Goal: Transaction & Acquisition: Download file/media

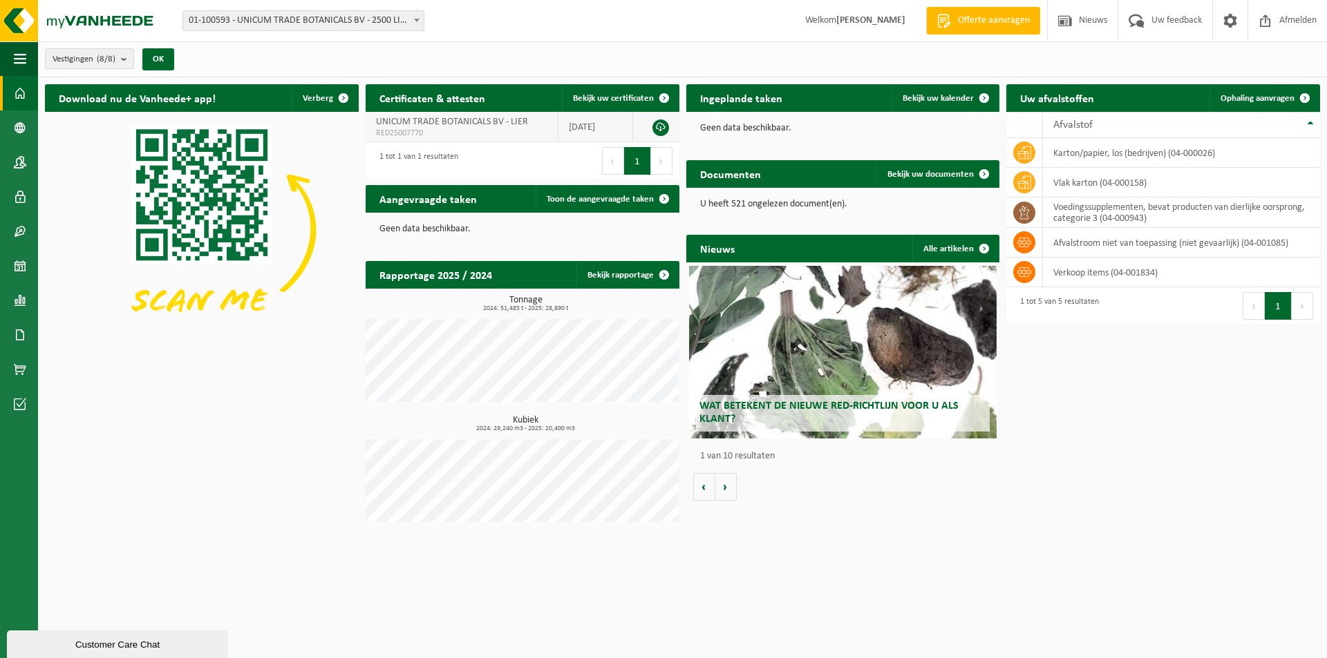
click at [503, 124] on span "UNICUM TRADE BOTANICALS BV - LIER" at bounding box center [452, 122] width 152 height 10
drag, startPoint x: 422, startPoint y: 131, endPoint x: 363, endPoint y: 114, distance: 61.2
click at [363, 114] on div "Certificaten & attesten Bekijk uw certificaten UNICUM TRADE BOTANICALS BV - LIE…" at bounding box center [522, 131] width 321 height 109
click at [380, 121] on span "UNICUM TRADE BOTANICALS BV - LIER" at bounding box center [452, 122] width 152 height 10
drag, startPoint x: 381, startPoint y: 119, endPoint x: 421, endPoint y: 130, distance: 41.6
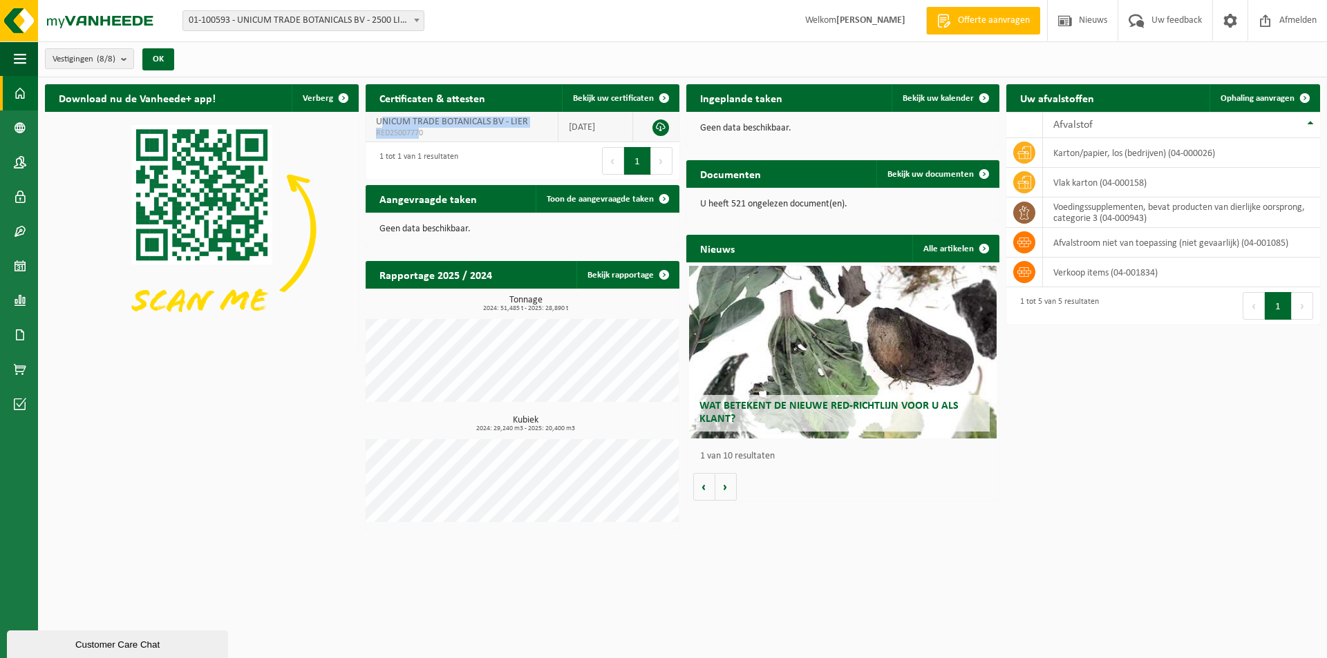
click at [419, 130] on td "UNICUM TRADE BOTANICALS BV - LIER RED25007770" at bounding box center [461, 127] width 193 height 30
drag, startPoint x: 424, startPoint y: 131, endPoint x: 404, endPoint y: 132, distance: 19.4
click at [406, 131] on span "RED25007770" at bounding box center [461, 133] width 171 height 11
click at [379, 120] on span "UNICUM TRADE BOTANICALS BV - LIER" at bounding box center [452, 122] width 152 height 10
drag, startPoint x: 374, startPoint y: 128, endPoint x: 415, endPoint y: 133, distance: 41.0
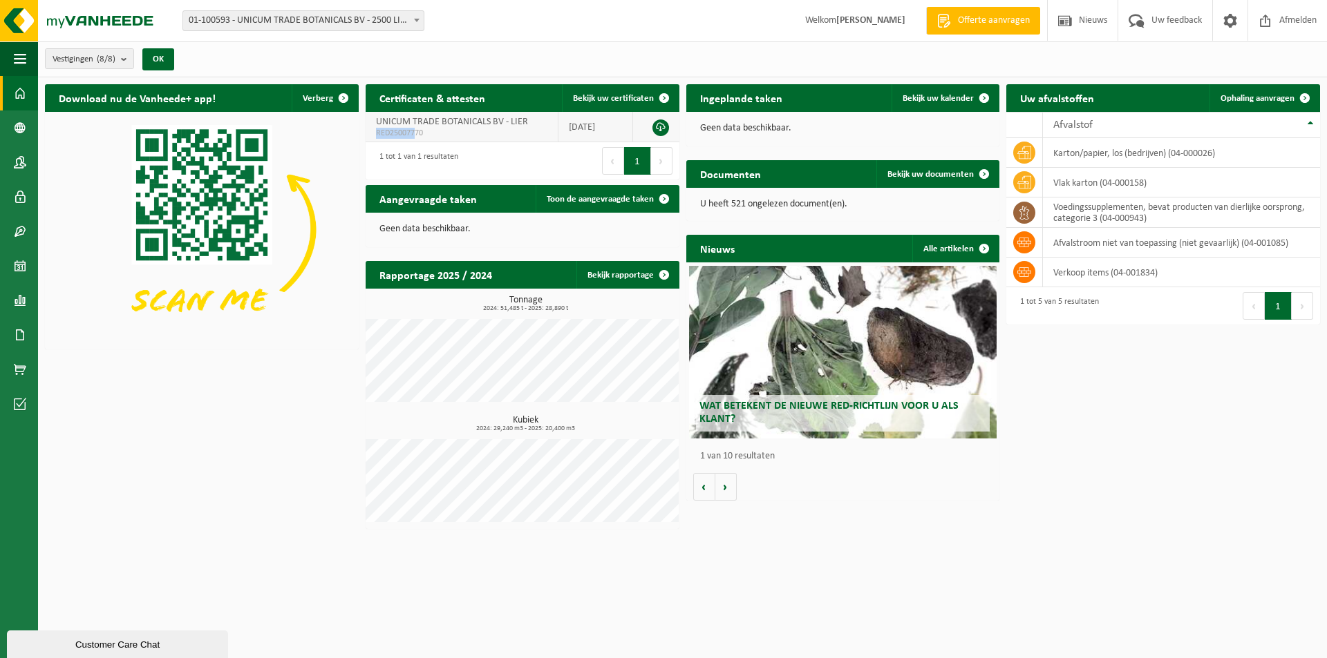
click at [415, 133] on td "UNICUM TRADE BOTANICALS BV - LIER RED25007770" at bounding box center [461, 127] width 193 height 30
click at [426, 133] on span "RED25007770" at bounding box center [461, 133] width 171 height 11
drag, startPoint x: 421, startPoint y: 133, endPoint x: 372, endPoint y: 113, distance: 53.6
click at [372, 113] on td "UNICUM TRADE BOTANICALS BV - LIER RED25007770" at bounding box center [461, 127] width 193 height 30
click at [399, 125] on span "UNICUM TRADE BOTANICALS BV - LIER" at bounding box center [452, 122] width 152 height 10
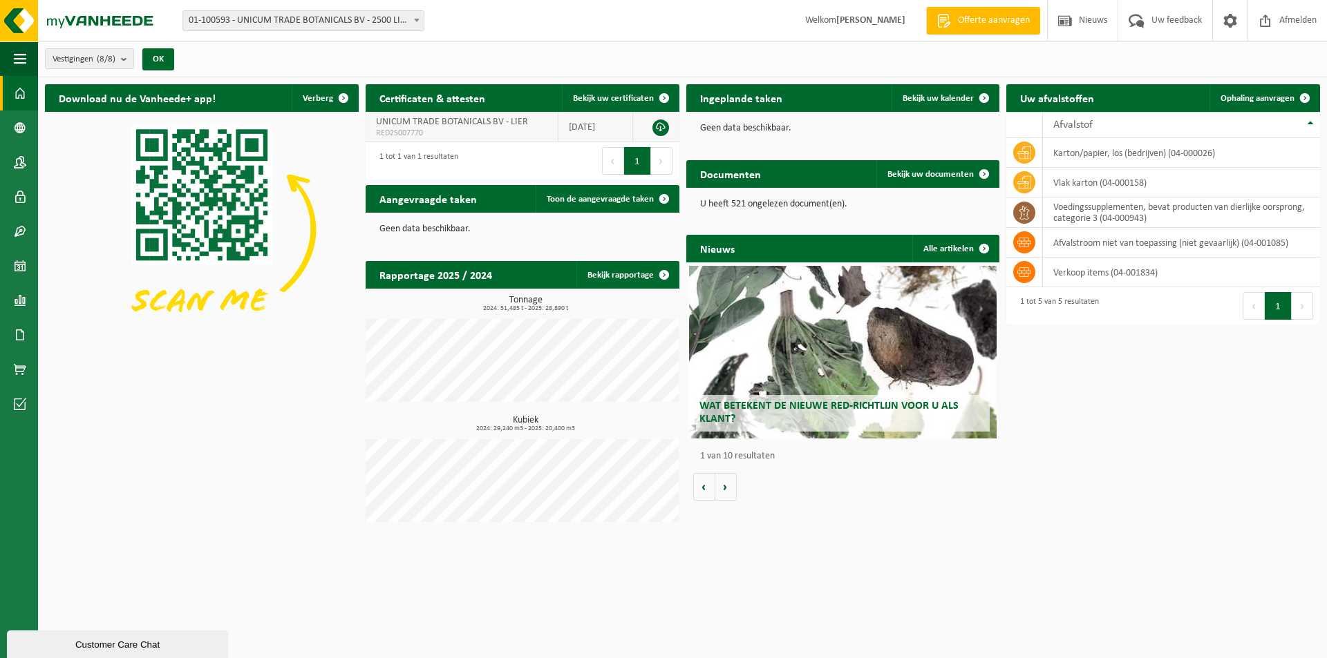
click at [369, 121] on td "UNICUM TRADE BOTANICALS BV - LIER RED25007770" at bounding box center [461, 127] width 193 height 30
drag, startPoint x: 381, startPoint y: 122, endPoint x: 435, endPoint y: 138, distance: 56.4
click at [435, 138] on td "UNICUM TRADE BOTANICALS BV - LIER RED25007770" at bounding box center [461, 127] width 193 height 30
click at [430, 137] on span "RED25007770" at bounding box center [461, 133] width 171 height 11
click at [420, 128] on span "RED25007770" at bounding box center [461, 133] width 171 height 11
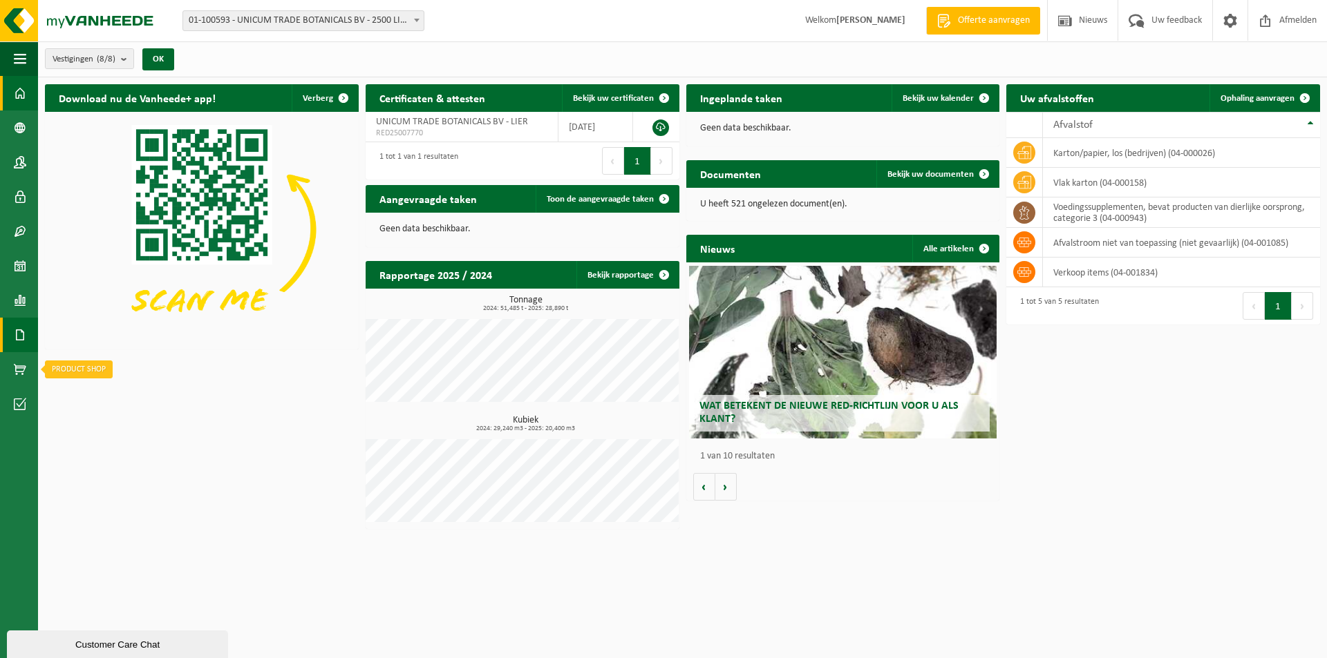
click at [26, 339] on link "Documenten" at bounding box center [19, 335] width 38 height 35
click at [110, 341] on span "Facturen" at bounding box center [98, 335] width 37 height 26
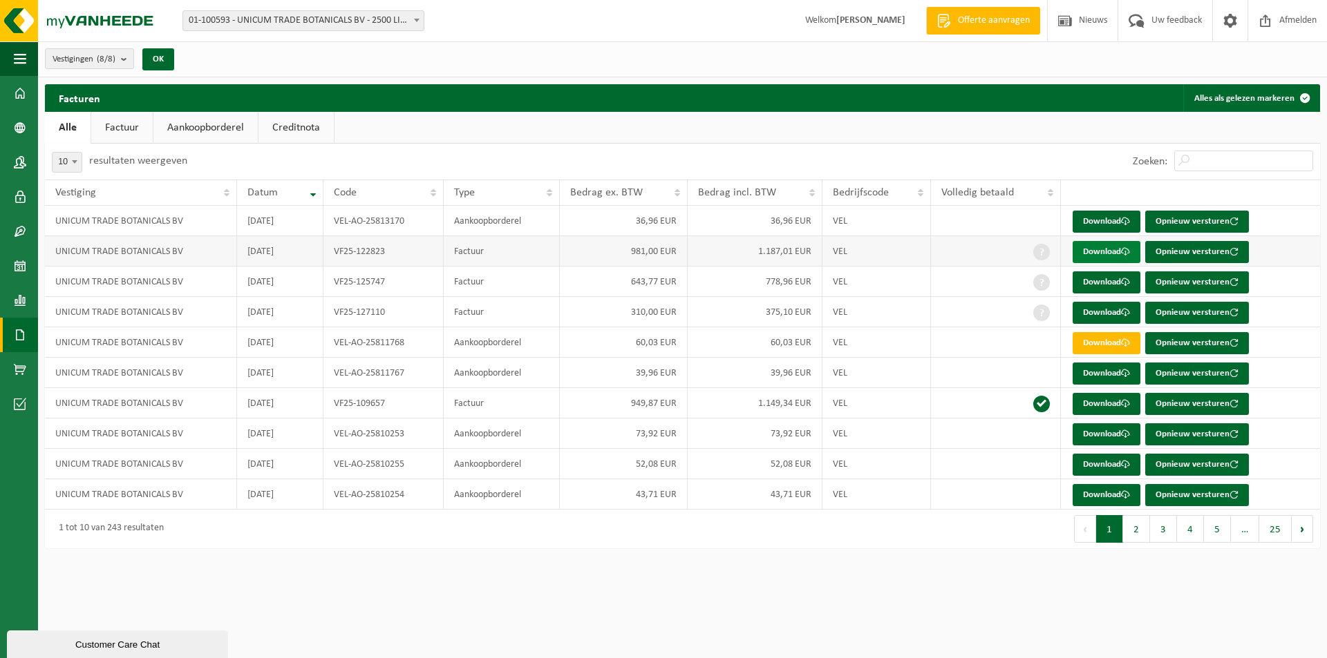
click at [1094, 254] on link "Download" at bounding box center [1106, 252] width 68 height 22
click at [1118, 283] on link "Download" at bounding box center [1106, 283] width 68 height 22
